Goal: Task Accomplishment & Management: Manage account settings

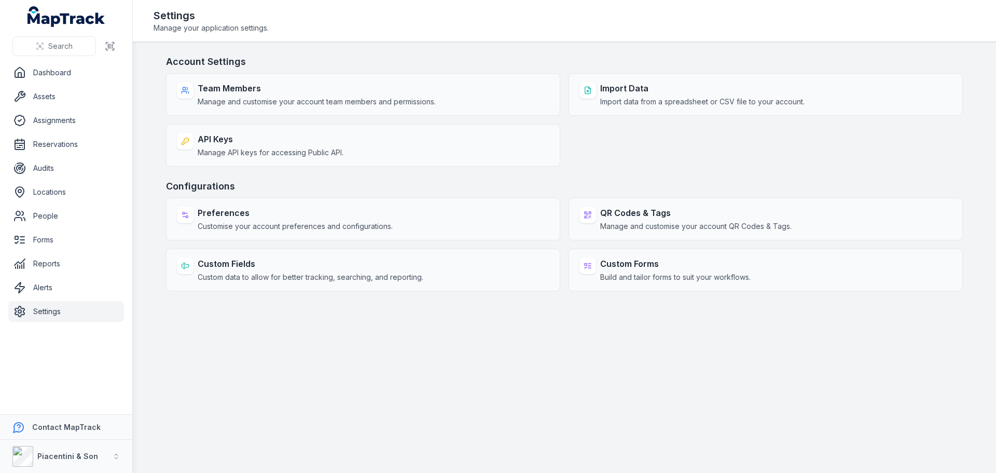
click at [315, 346] on main "Account Settings Team Members Manage and customise your account team members an…" at bounding box center [564, 257] width 863 height 431
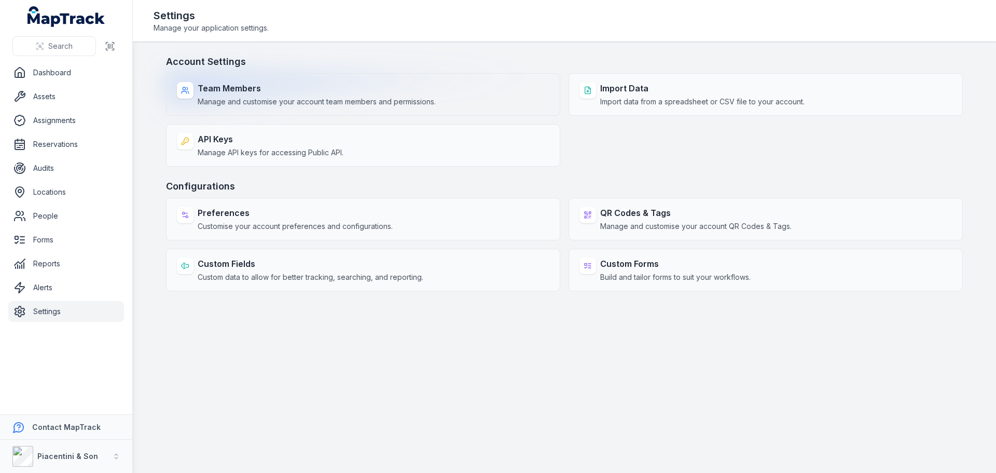
click at [267, 91] on strong "Team Members" at bounding box center [317, 88] width 238 height 12
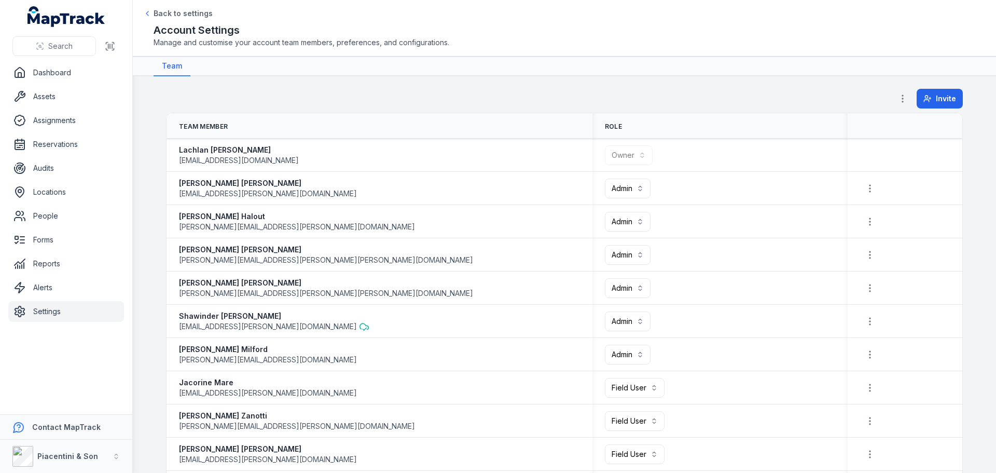
click at [421, 106] on div "Invite" at bounding box center [564, 101] width 797 height 24
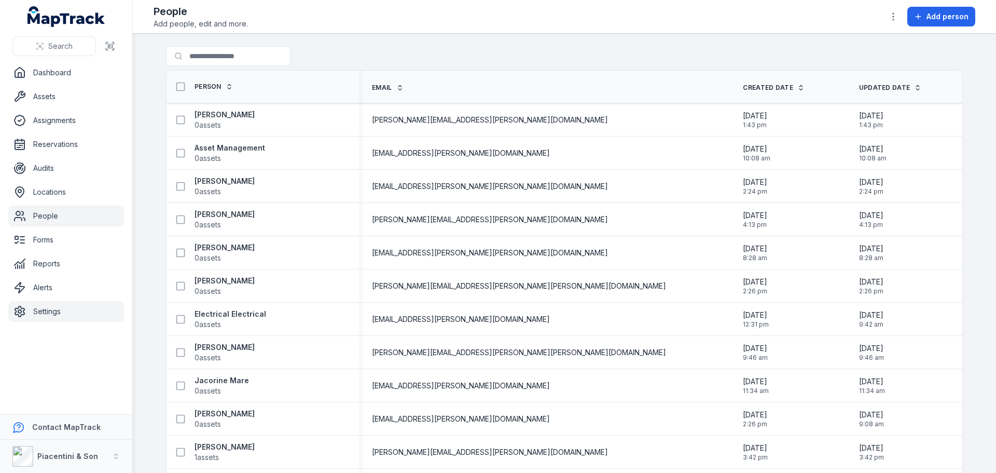
click at [64, 311] on link "Settings" at bounding box center [66, 311] width 116 height 21
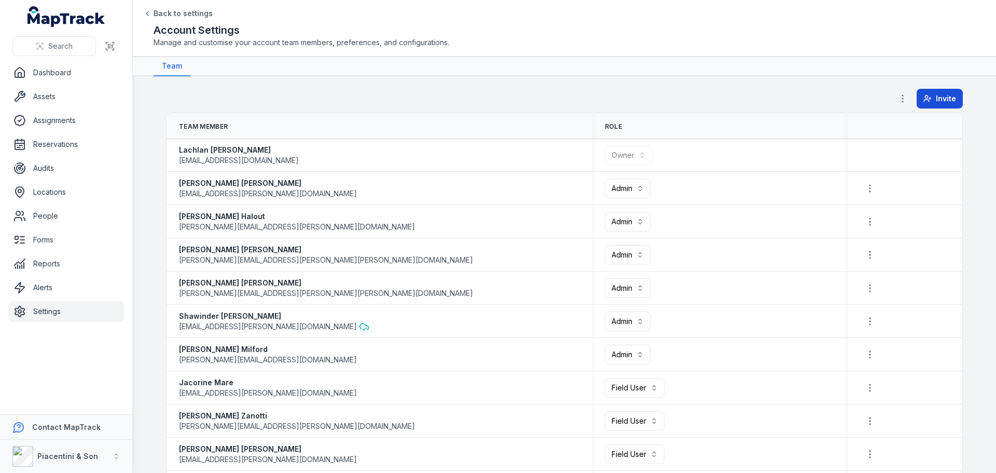
click at [921, 105] on button "Invite" at bounding box center [940, 99] width 46 height 20
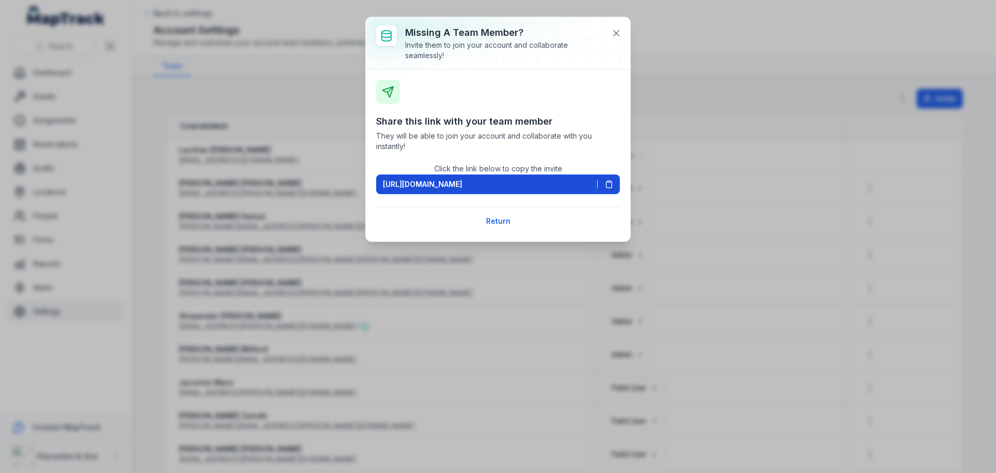
click at [607, 185] on icon at bounding box center [610, 185] width 6 height 6
click at [506, 222] on button "Return" at bounding box center [498, 221] width 38 height 20
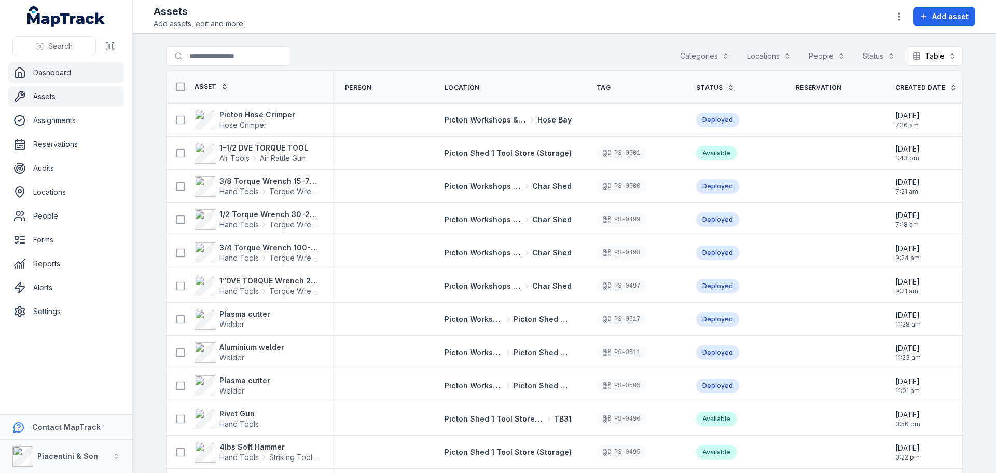
drag, startPoint x: 0, startPoint y: 0, endPoint x: 70, endPoint y: 71, distance: 99.8
click at [701, 65] on button "Categories" at bounding box center [705, 56] width 63 height 20
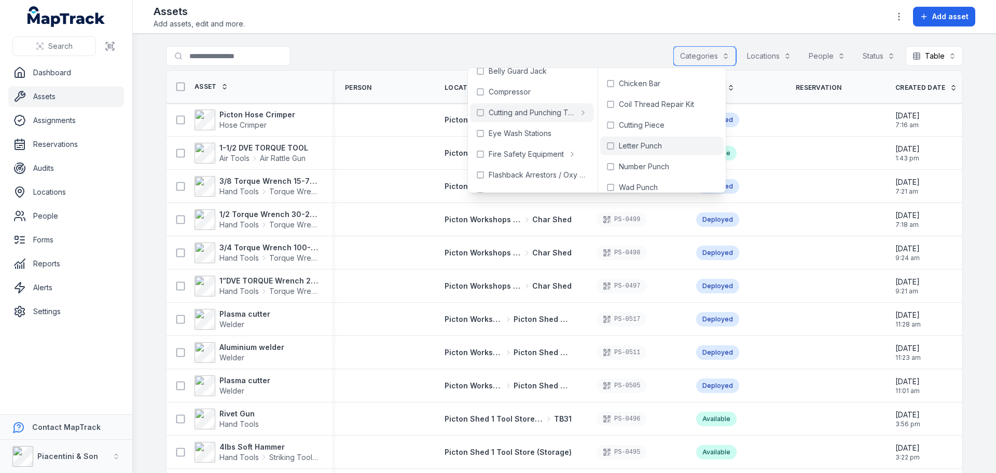
scroll to position [27, 0]
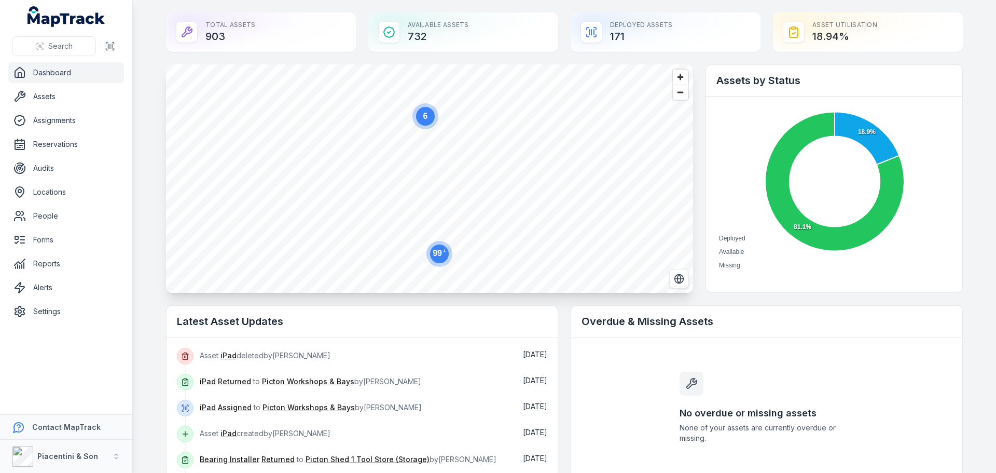
drag, startPoint x: 202, startPoint y: 37, endPoint x: 250, endPoint y: 40, distance: 47.3
click at [250, 40] on div "Total Assets 903" at bounding box center [261, 31] width 190 height 39
